Goal: Entertainment & Leisure: Consume media (video, audio)

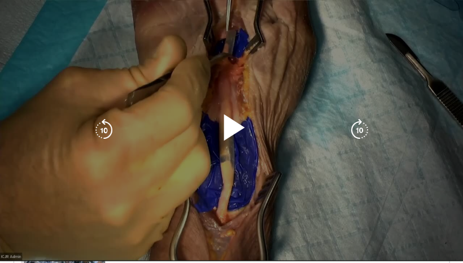
scroll to position [623, 0]
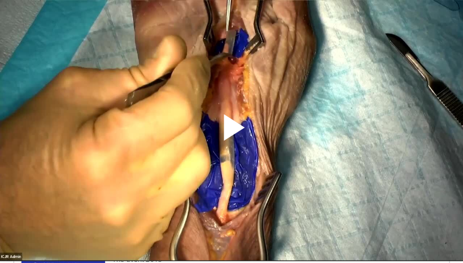
click at [232, 130] on span "Video Player" at bounding box center [232, 130] width 0 height 0
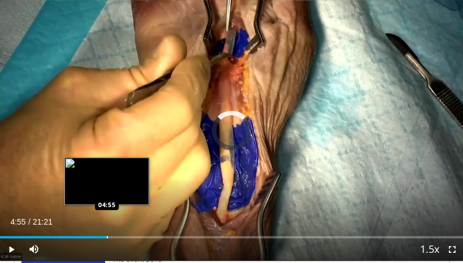
click at [107, 235] on div "Loaded : 13.15% 04:55 04:55" at bounding box center [231, 233] width 463 height 11
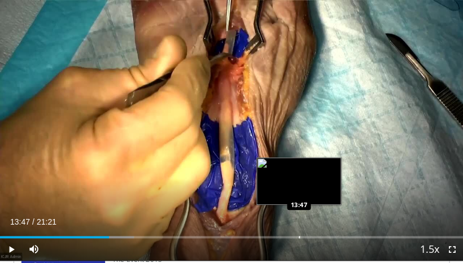
click at [299, 233] on div "Loaded : 28.88% 13:47 13:47" at bounding box center [231, 233] width 463 height 11
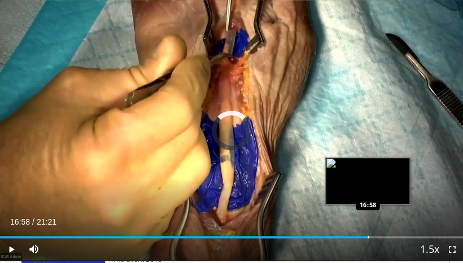
click at [368, 235] on div "Loaded : 71.81% 16:58 16:58" at bounding box center [231, 233] width 463 height 11
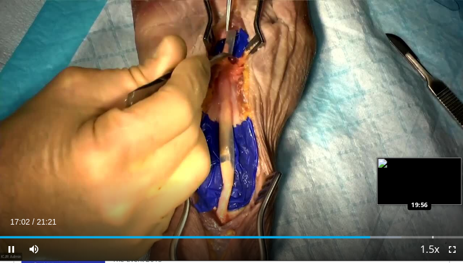
click at [432, 235] on div "Loaded : 86.64% 17:02 19:56" at bounding box center [231, 233] width 463 height 11
click at [448, 235] on div "Loaded : 93.67% 19:57 20:43" at bounding box center [231, 233] width 463 height 11
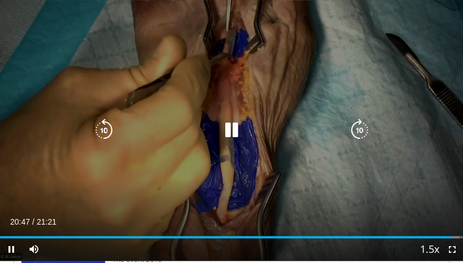
click at [268, 160] on div "10 seconds Tap to unmute" at bounding box center [231, 130] width 463 height 261
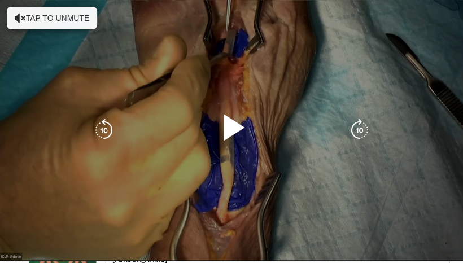
scroll to position [1026, 0]
